Goal: Task Accomplishment & Management: Manage account settings

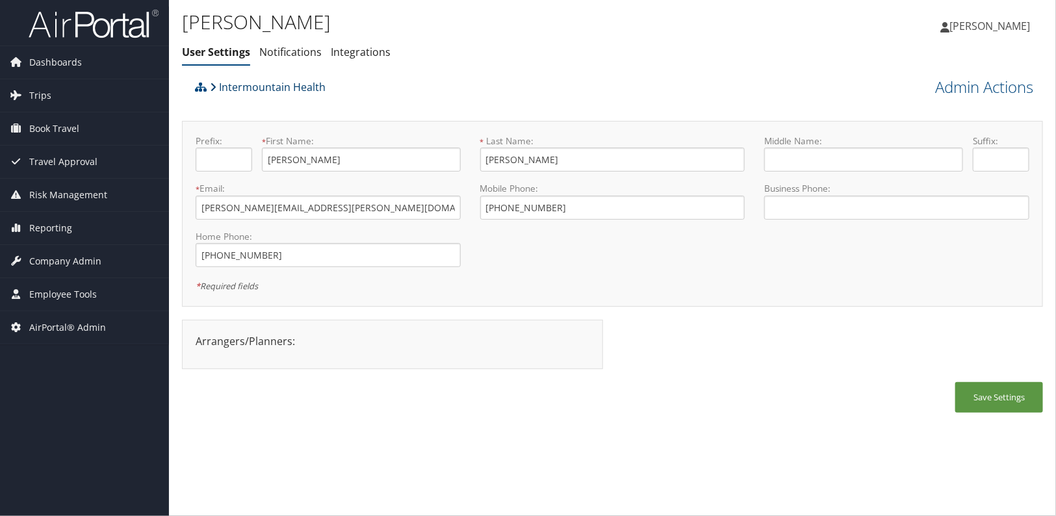
click at [240, 94] on link "Intermountain Health" at bounding box center [268, 87] width 116 height 26
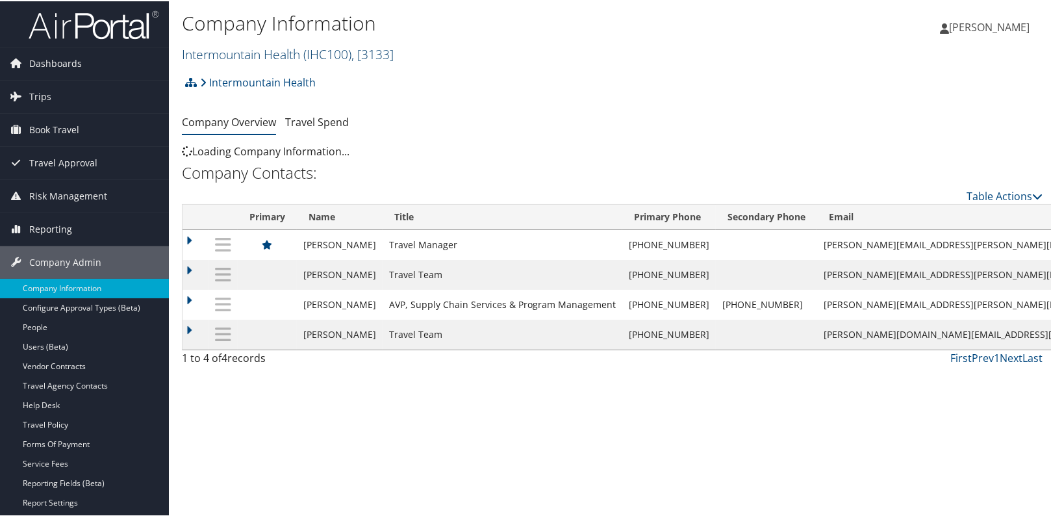
click at [248, 54] on link "Intermountain Health ( IHC100 ) , [ 3133 ]" at bounding box center [288, 53] width 212 height 18
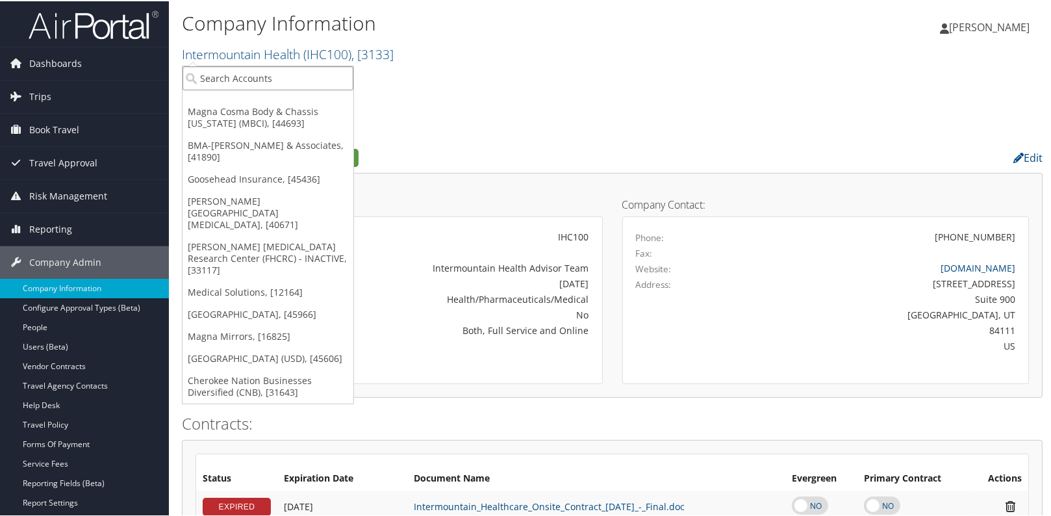
click at [224, 86] on input "search" at bounding box center [268, 77] width 171 height 24
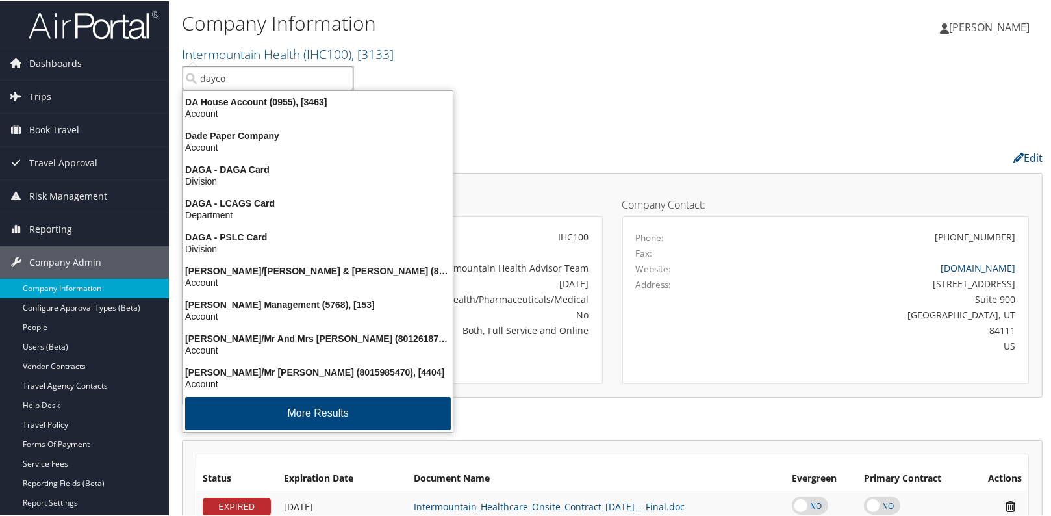
type input "dayco"
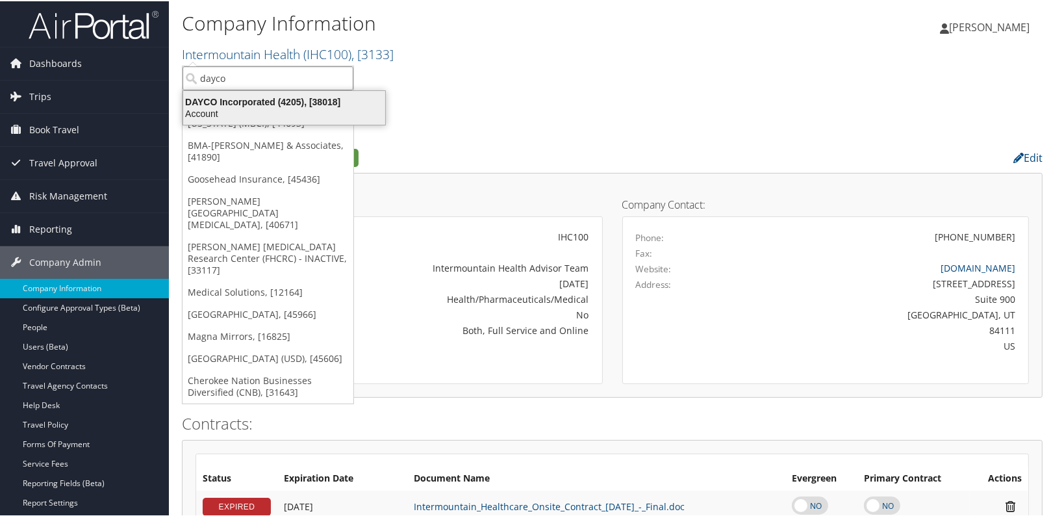
click at [233, 105] on div "DAYCO Incorporated (4205), [38018]" at bounding box center [284, 101] width 218 height 12
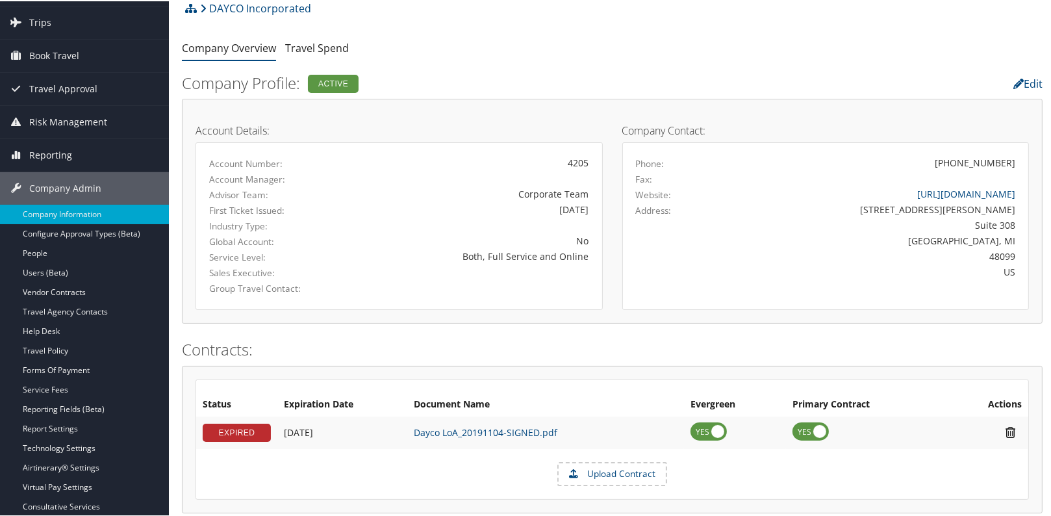
scroll to position [177, 0]
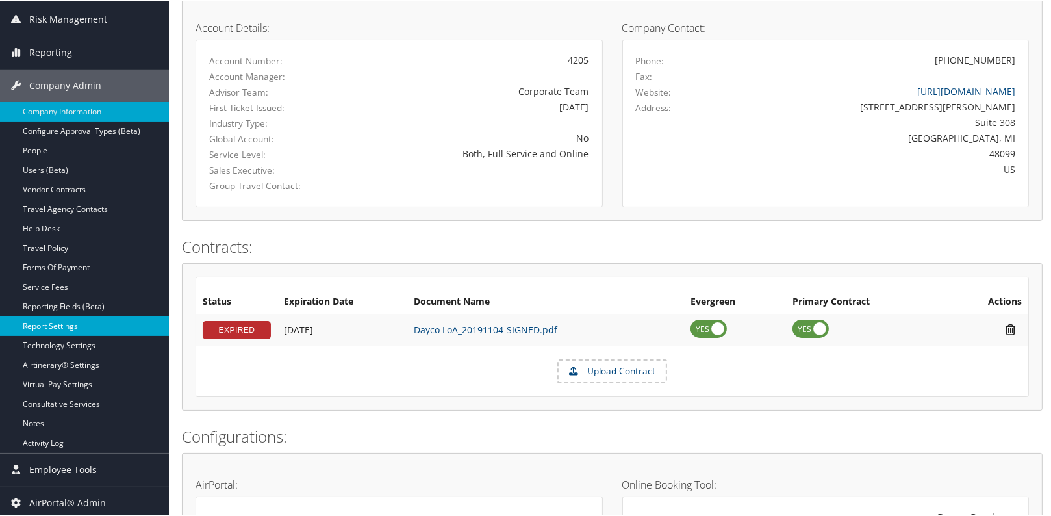
click at [69, 327] on link "Report Settings" at bounding box center [84, 324] width 169 height 19
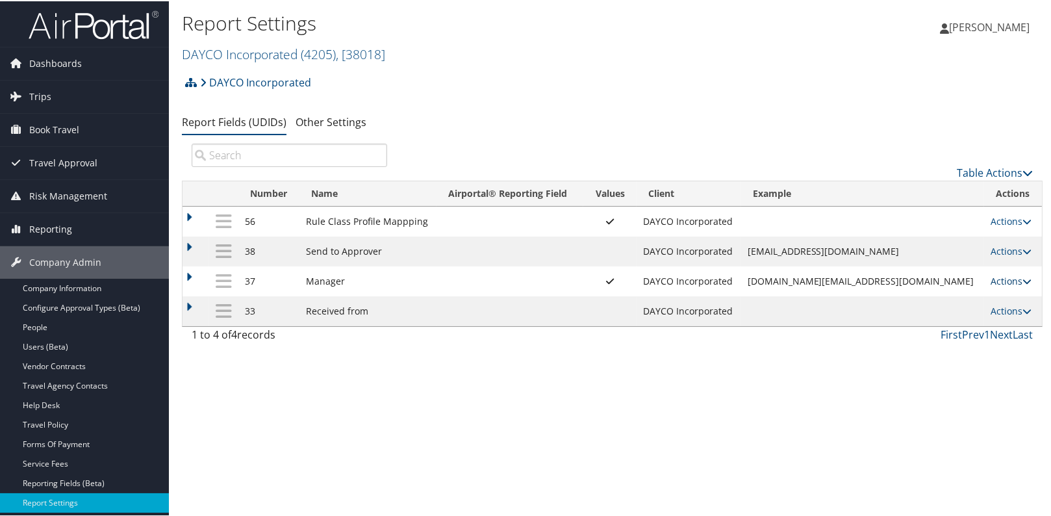
click at [1001, 281] on link "Actions" at bounding box center [1011, 280] width 41 height 12
click at [975, 293] on link "Update Report Field Values" at bounding box center [948, 299] width 140 height 22
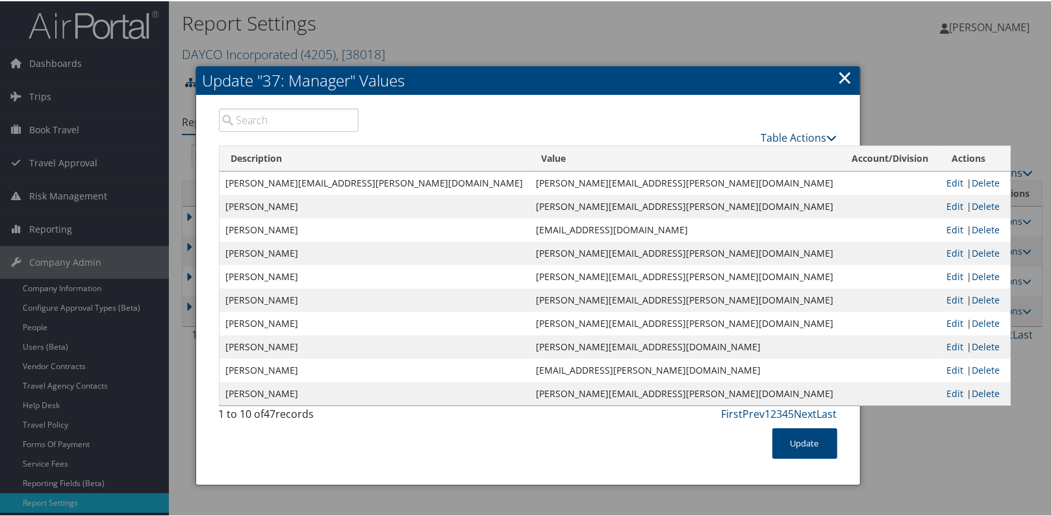
click at [255, 117] on input "search" at bounding box center [289, 118] width 140 height 23
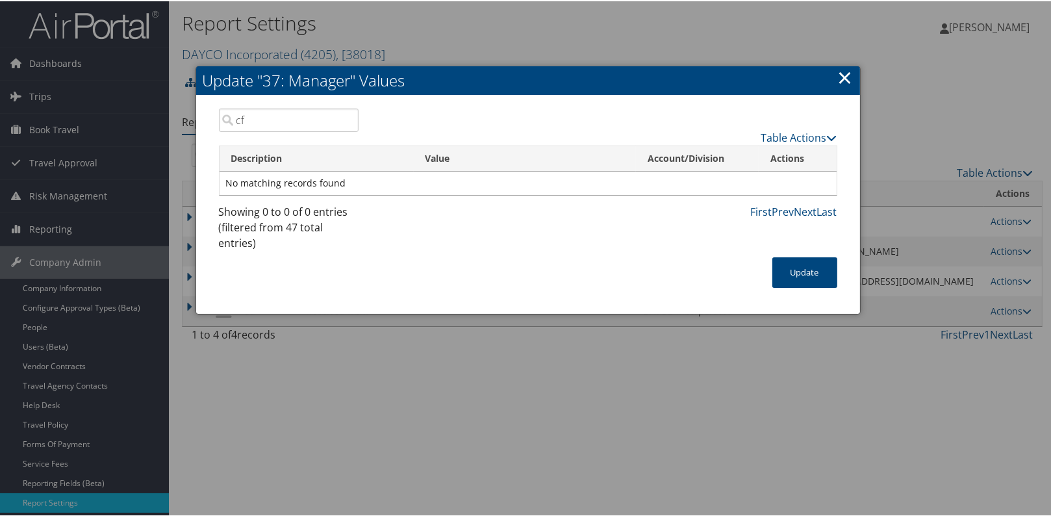
type input "c"
type input "f"
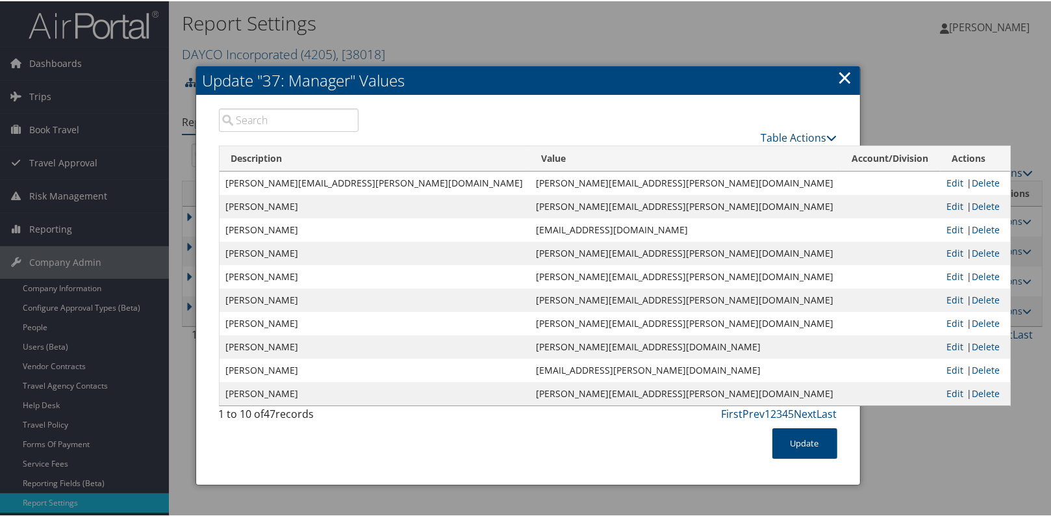
click at [840, 77] on link "×" at bounding box center [845, 76] width 15 height 26
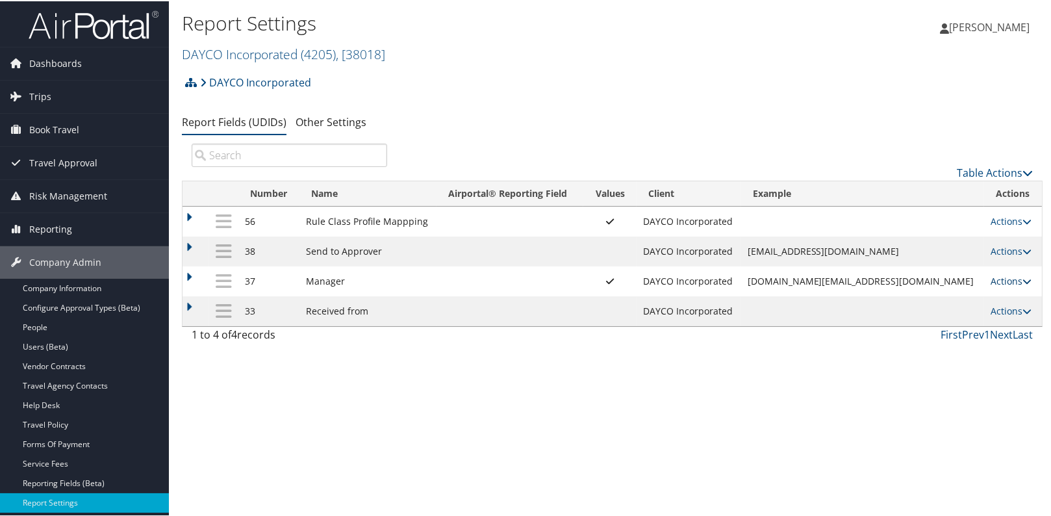
click at [991, 281] on link "Actions" at bounding box center [1011, 280] width 41 height 12
click at [967, 294] on link "Update Report Field Values" at bounding box center [948, 299] width 140 height 22
